Goal: Navigation & Orientation: Find specific page/section

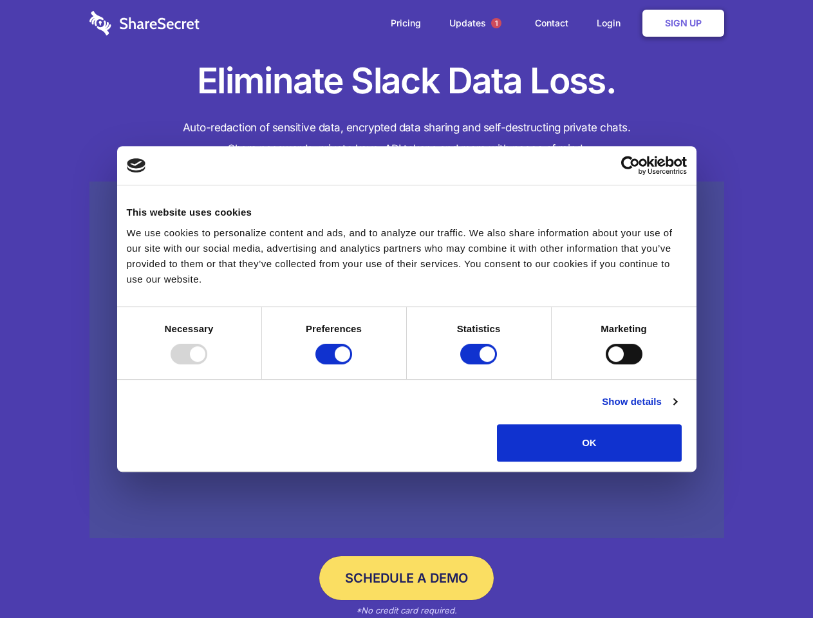
click at [207, 364] on div at bounding box center [189, 354] width 37 height 21
click at [352, 364] on input "Preferences" at bounding box center [333, 354] width 37 height 21
checkbox input "false"
click at [480, 364] on input "Statistics" at bounding box center [478, 354] width 37 height 21
checkbox input "false"
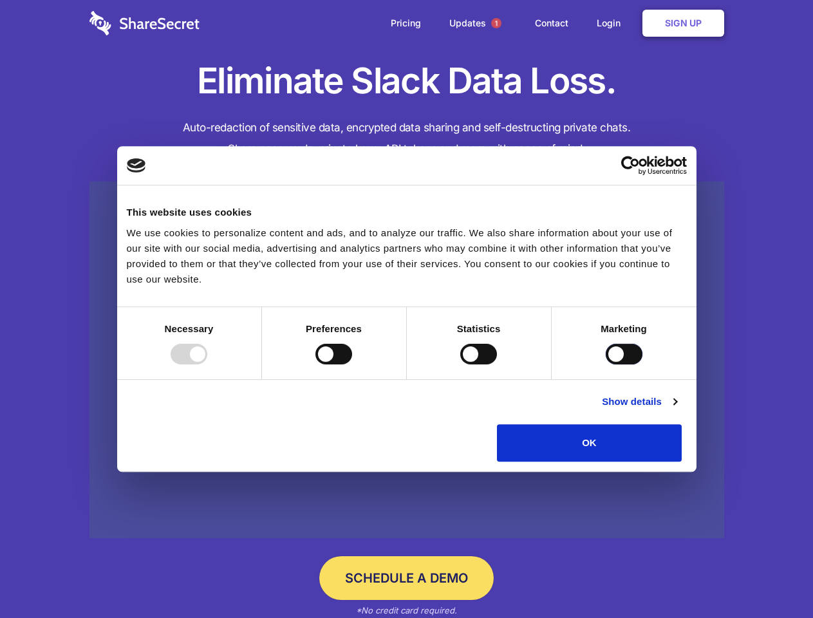
click at [606, 364] on input "Marketing" at bounding box center [624, 354] width 37 height 21
checkbox input "true"
click at [677, 409] on link "Show details" at bounding box center [639, 401] width 75 height 15
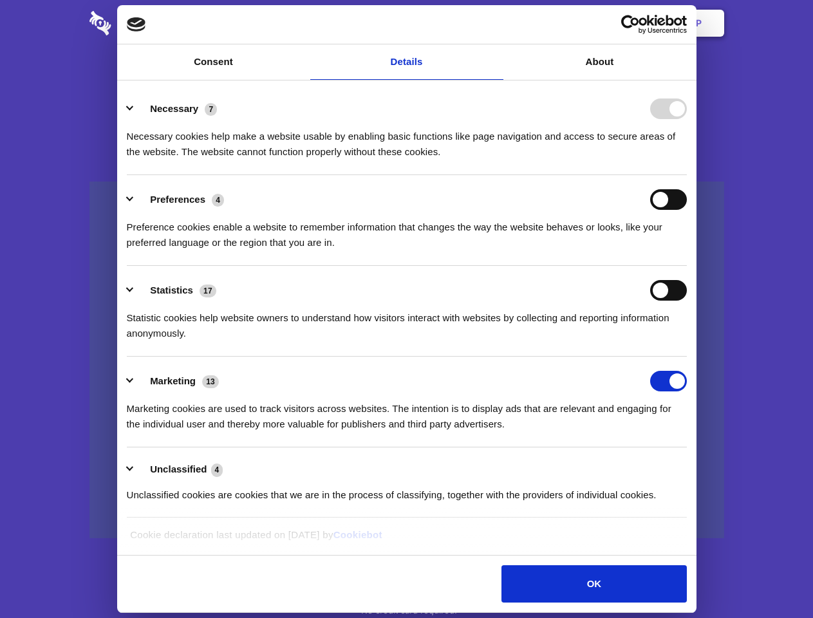
click at [687, 175] on li "Necessary 7 Necessary cookies help make a website usable by enabling basic func…" at bounding box center [407, 129] width 560 height 91
click at [496, 23] on span "1" at bounding box center [496, 23] width 10 height 10
